Goal: Answer question/provide support

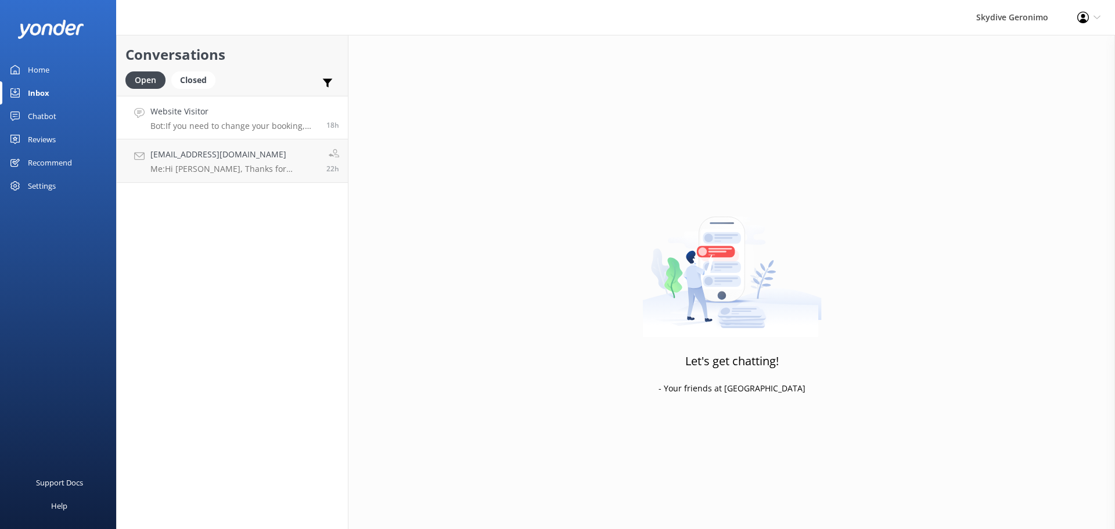
click at [265, 122] on p "Bot: If you need to change your booking, please call [PHONE_NUMBER] or email [E…" at bounding box center [233, 126] width 167 height 10
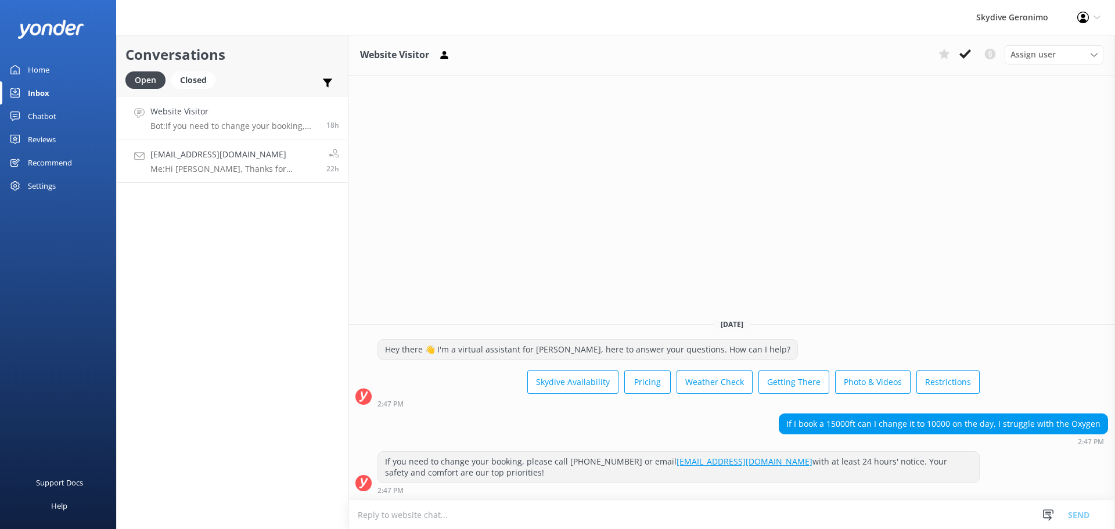
click at [239, 155] on h4 "[EMAIL_ADDRESS][DOMAIN_NAME]" at bounding box center [233, 154] width 167 height 13
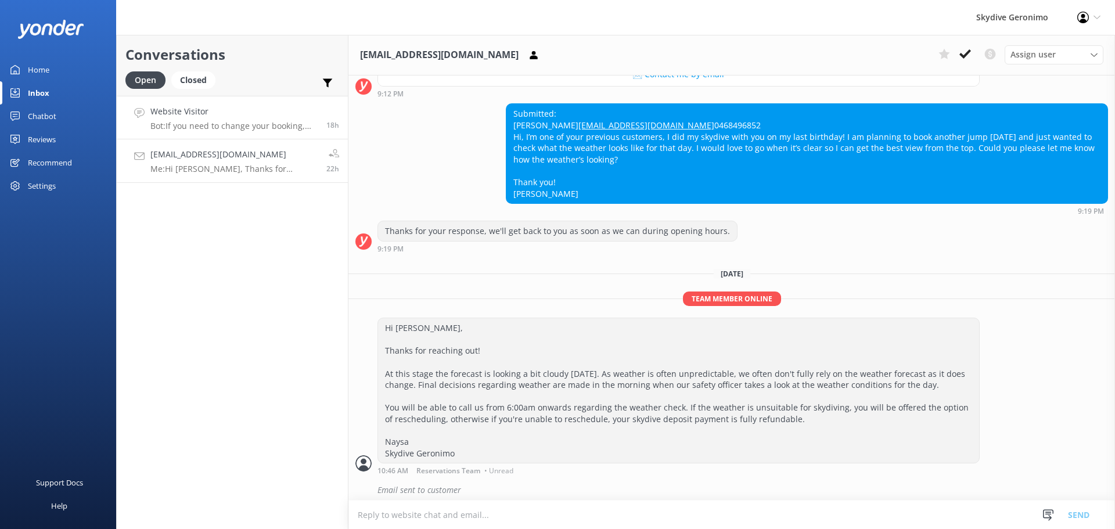
scroll to position [226, 0]
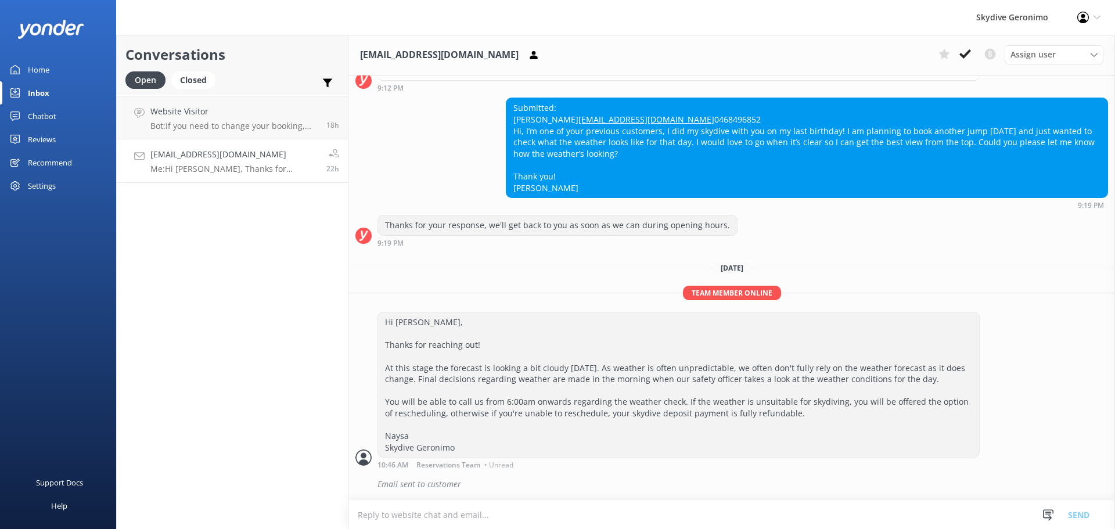
click at [186, 68] on div "Conversations Open Closed Important Converted Assigned to me Unassigned" at bounding box center [232, 65] width 231 height 61
